Goal: Find specific page/section: Find specific page/section

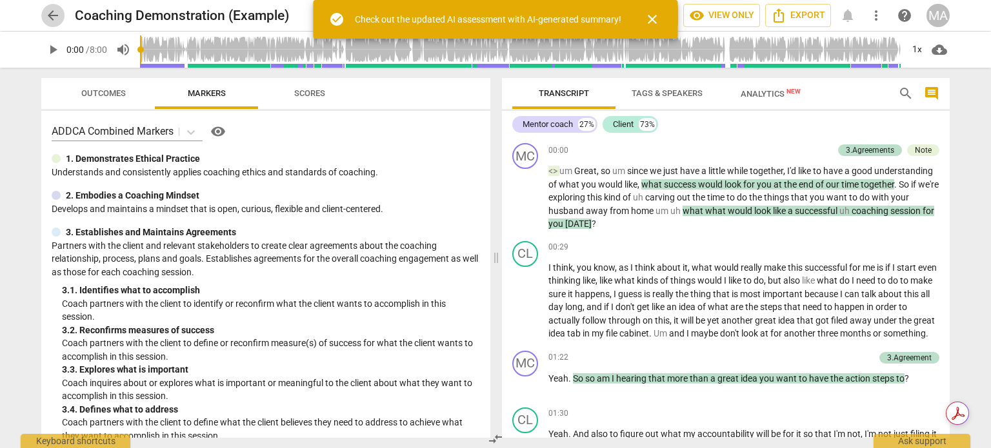
click at [50, 16] on span "arrow_back" at bounding box center [52, 15] width 15 height 15
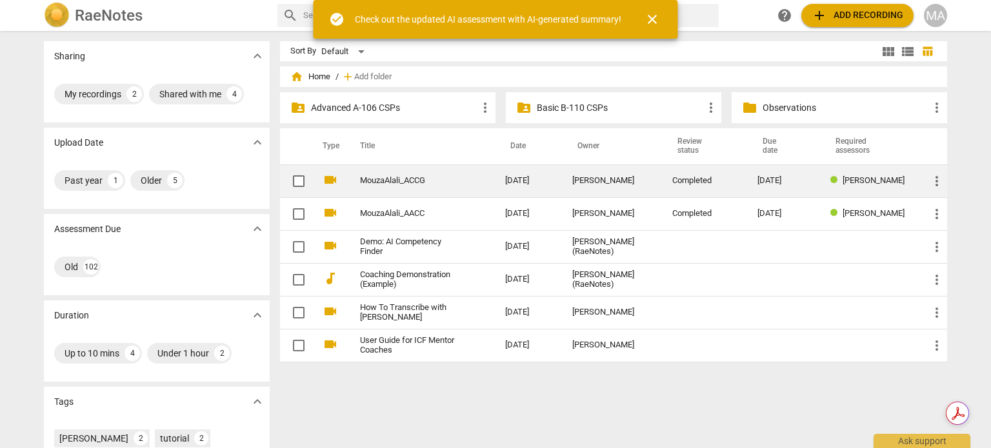
click at [858, 180] on span "[PERSON_NAME]" at bounding box center [873, 180] width 62 height 10
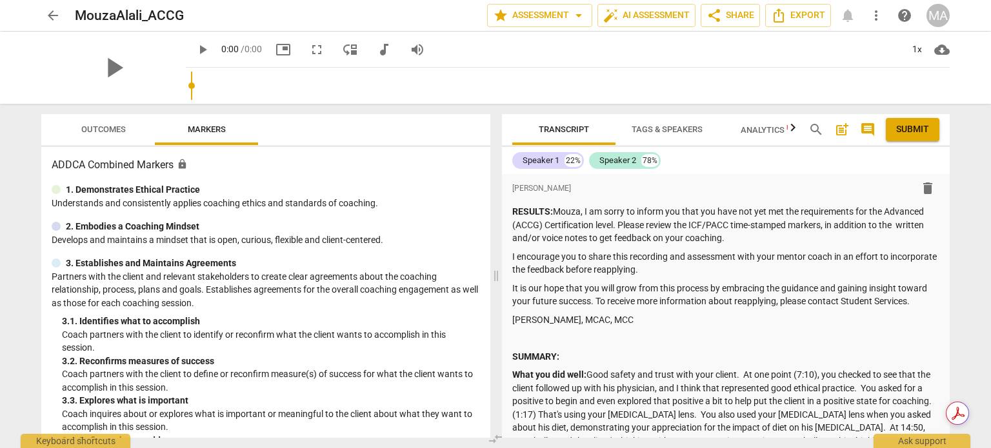
click at [98, 130] on span "Outcomes" at bounding box center [103, 129] width 45 height 10
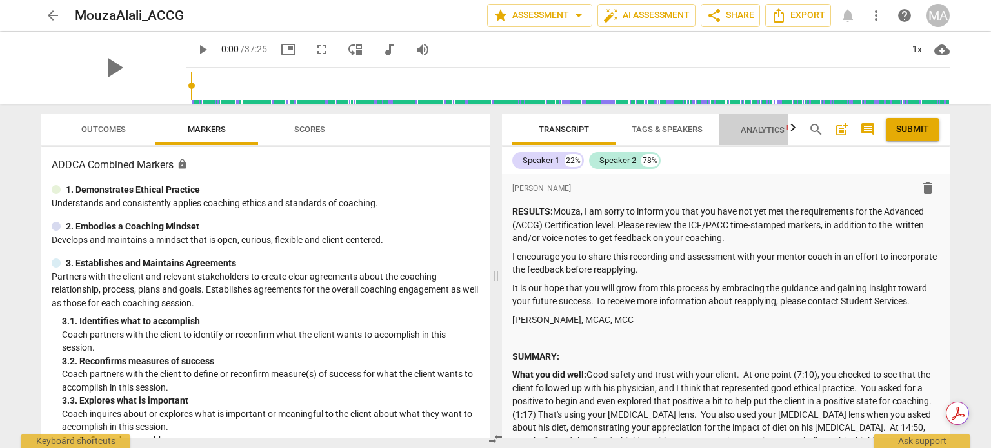
click at [769, 129] on span "Analytics New" at bounding box center [771, 130] width 60 height 10
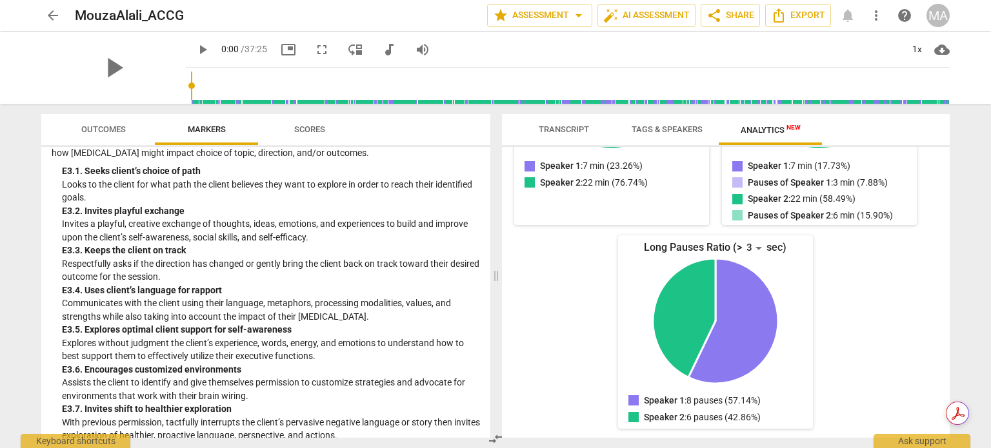
scroll to position [2666, 0]
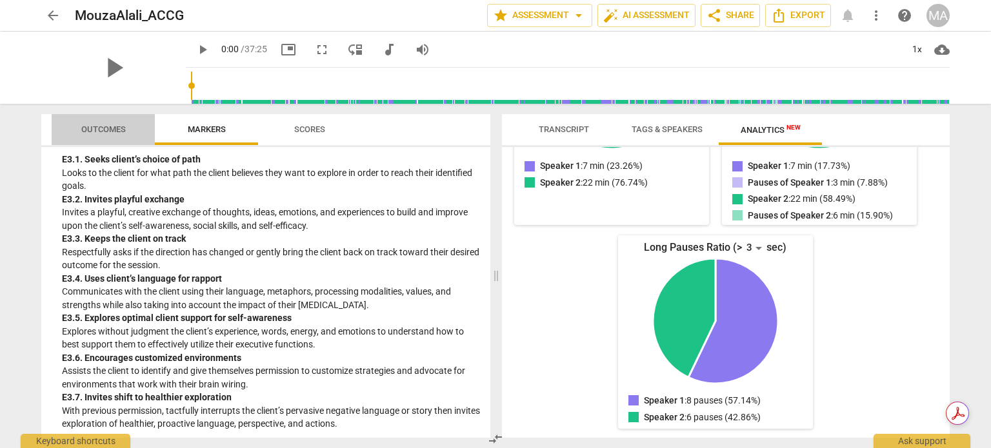
click at [106, 119] on button "Outcomes" at bounding box center [103, 129] width 103 height 31
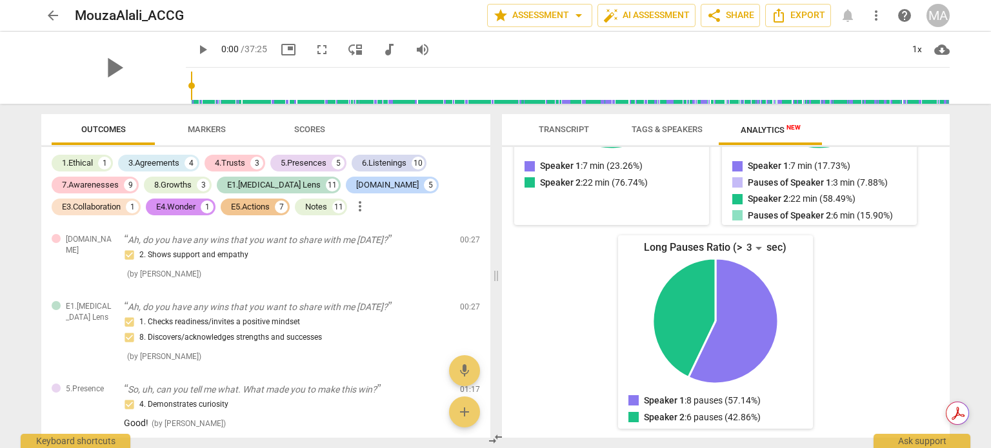
click at [317, 132] on span "Scores" at bounding box center [309, 129] width 31 height 10
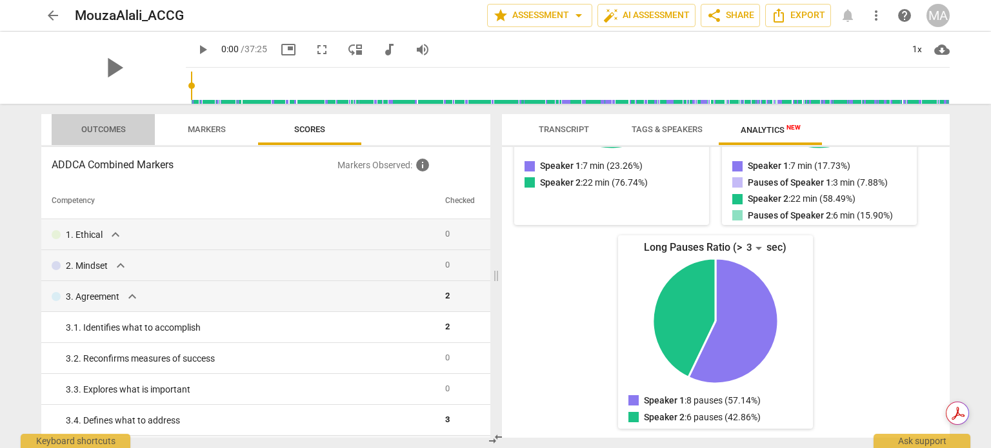
click at [84, 126] on span "Outcomes" at bounding box center [103, 129] width 45 height 10
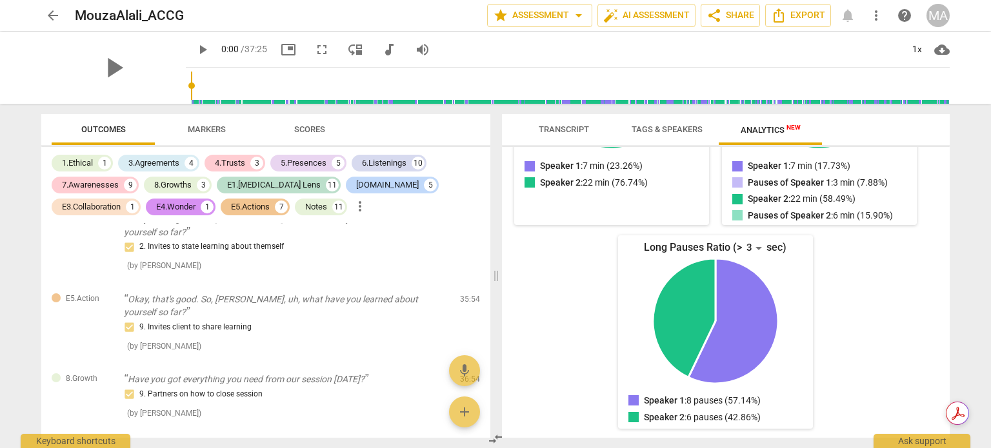
scroll to position [5614, 0]
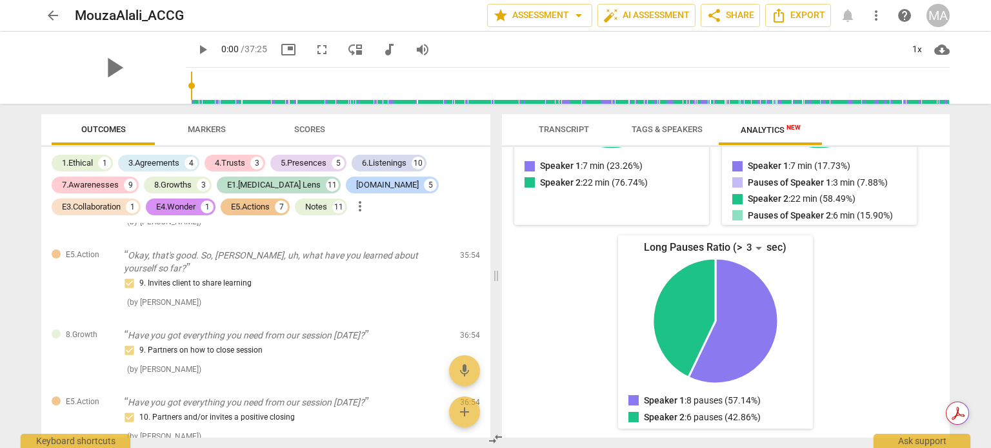
click at [209, 123] on span "Markers" at bounding box center [206, 129] width 69 height 17
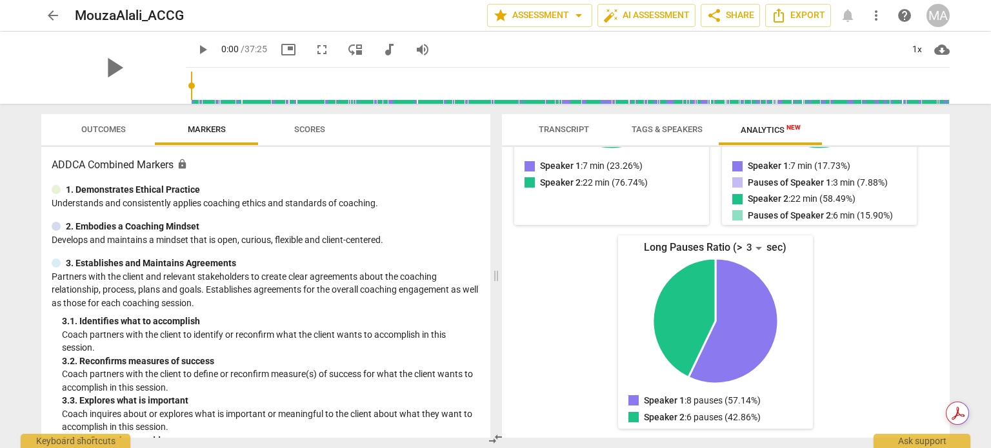
click at [308, 125] on span "Scores" at bounding box center [309, 129] width 31 height 10
